Goal: Transaction & Acquisition: Purchase product/service

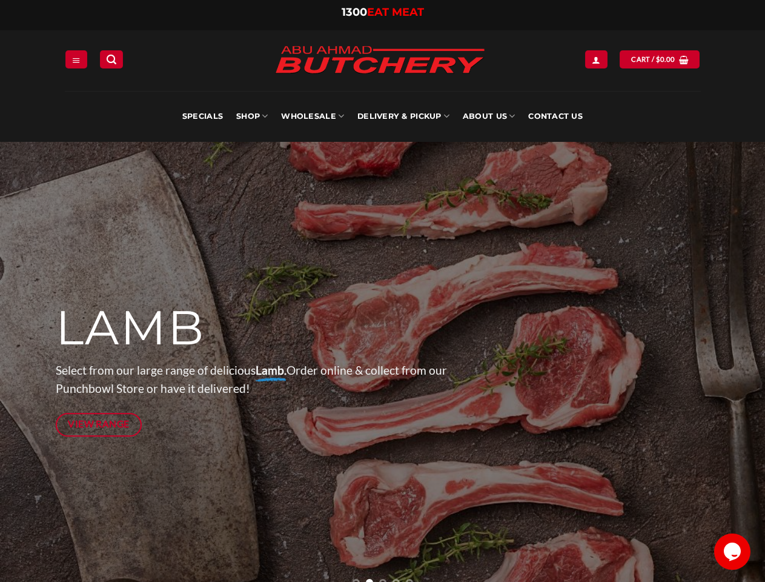
click at [382, 291] on div at bounding box center [383, 369] width 654 height 455
click at [76, 59] on icon "Menu" at bounding box center [76, 60] width 8 height 10
click at [252, 116] on link "SHOP" at bounding box center [252, 116] width 32 height 51
click at [313, 116] on link "Wholesale" at bounding box center [312, 116] width 63 height 51
click at [404, 116] on link "Delivery & Pickup" at bounding box center [404, 116] width 92 height 51
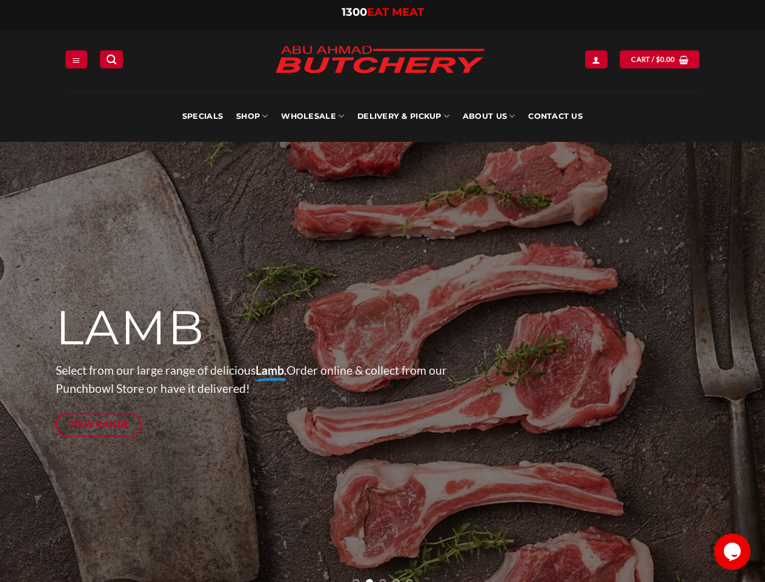
click at [489, 116] on link "About Us" at bounding box center [489, 116] width 52 height 51
click at [382, 362] on p "Select from our large range of delicious Lamb. Order online & collect from our …" at bounding box center [272, 379] width 432 height 37
click at [30, 369] on icon "Previous" at bounding box center [30, 369] width 22 height 22
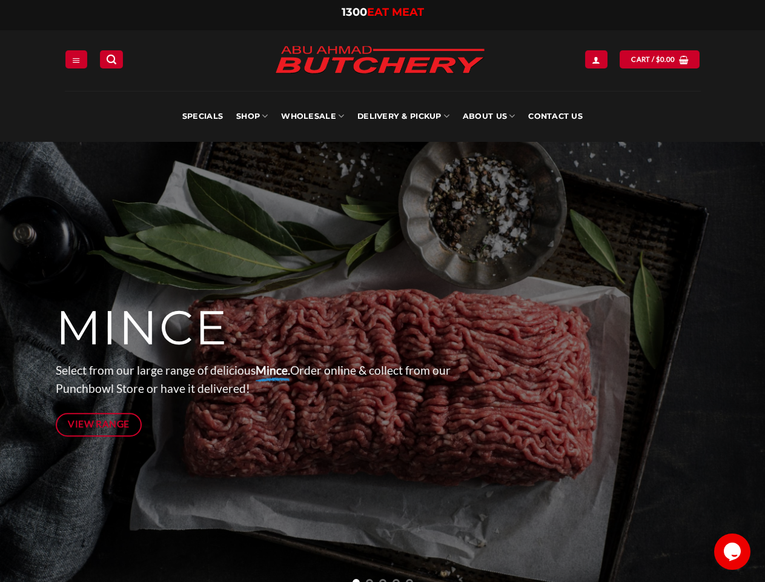
click at [30, 369] on icon "Previous" at bounding box center [30, 369] width 22 height 22
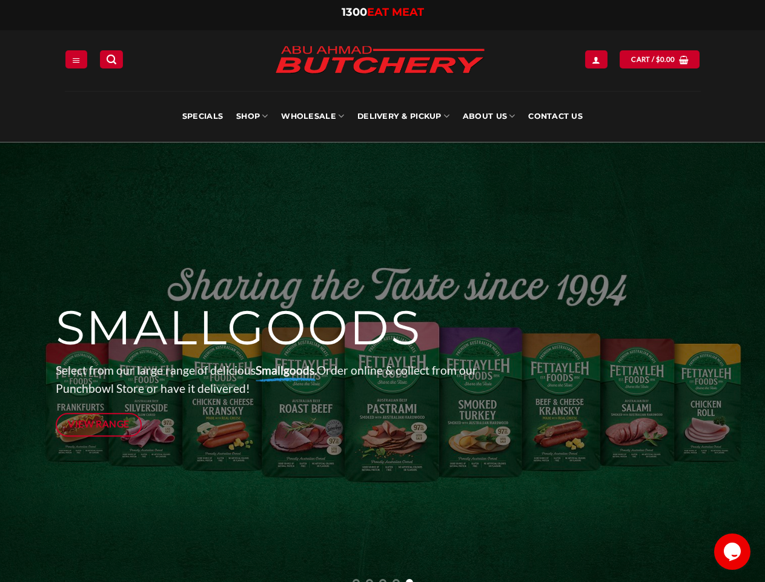
click at [735, 369] on icon "Next" at bounding box center [735, 369] width 22 height 22
